Goal: Information Seeking & Learning: Learn about a topic

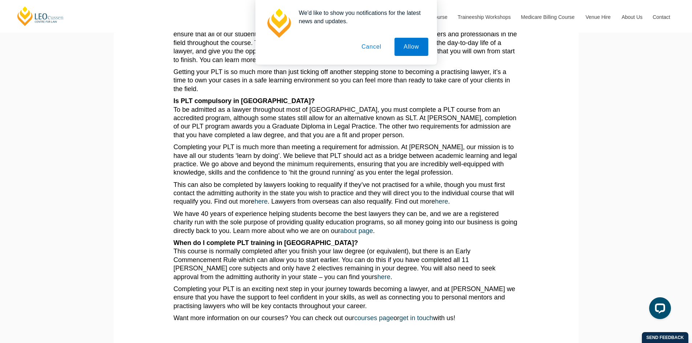
scroll to position [254, 0]
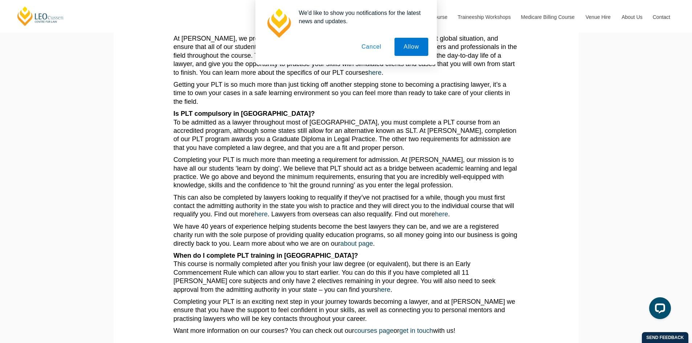
click at [354, 138] on p "Is PLT compulsory in Australia? To be admitted as a lawyer throughout most of A…" at bounding box center [346, 131] width 345 height 42
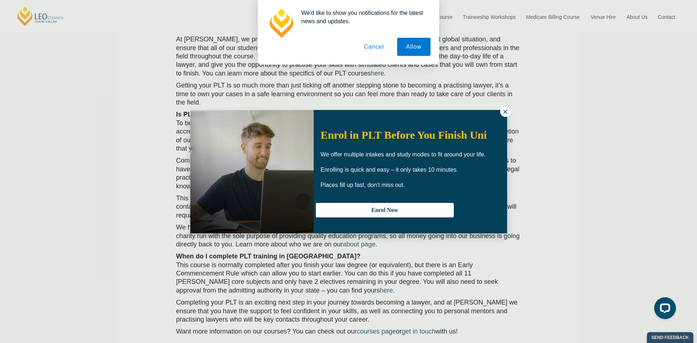
click at [508, 111] on icon at bounding box center [505, 112] width 7 height 7
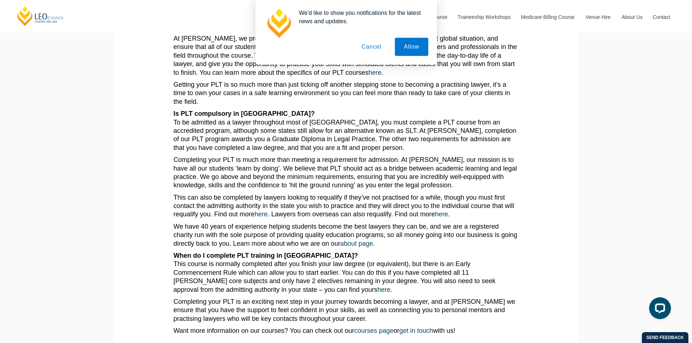
click at [379, 49] on button "Cancel" at bounding box center [371, 47] width 38 height 18
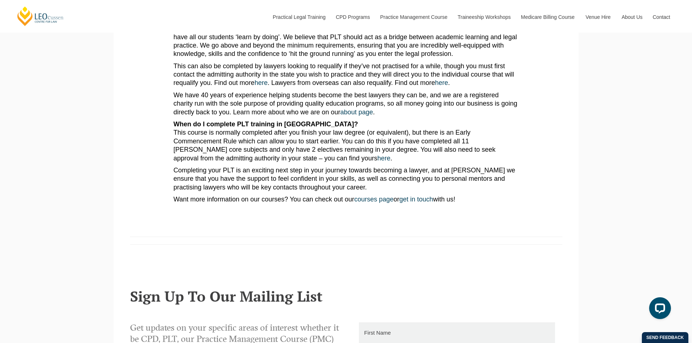
scroll to position [327, 0]
